Goal: Find specific page/section: Find specific page/section

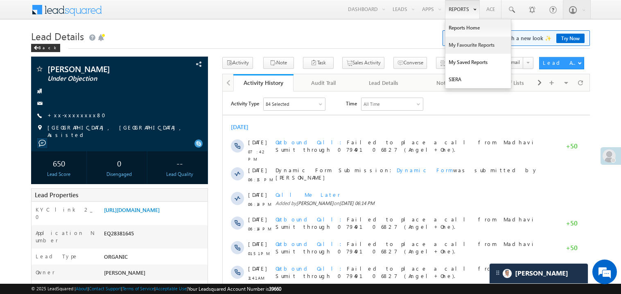
click at [462, 45] on link "My Favourite Reports" at bounding box center [479, 44] width 66 height 17
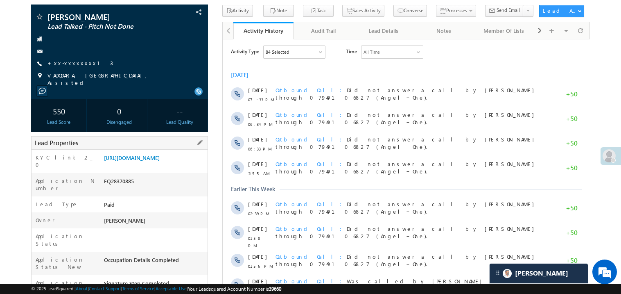
scroll to position [114, 0]
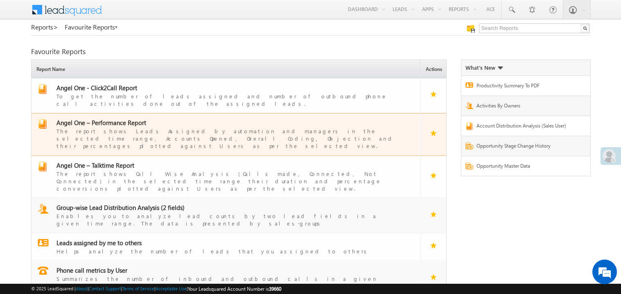
click at [120, 118] on span "Angel One – Performance Report" at bounding box center [102, 122] width 90 height 8
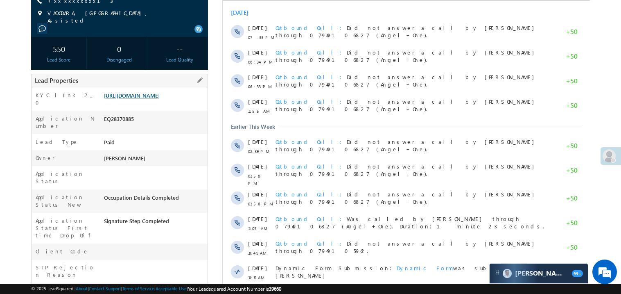
click at [151, 99] on link "[URL][DOMAIN_NAME]" at bounding box center [132, 95] width 56 height 7
